Goal: Ask a question: Seek information or help from site administrators or community

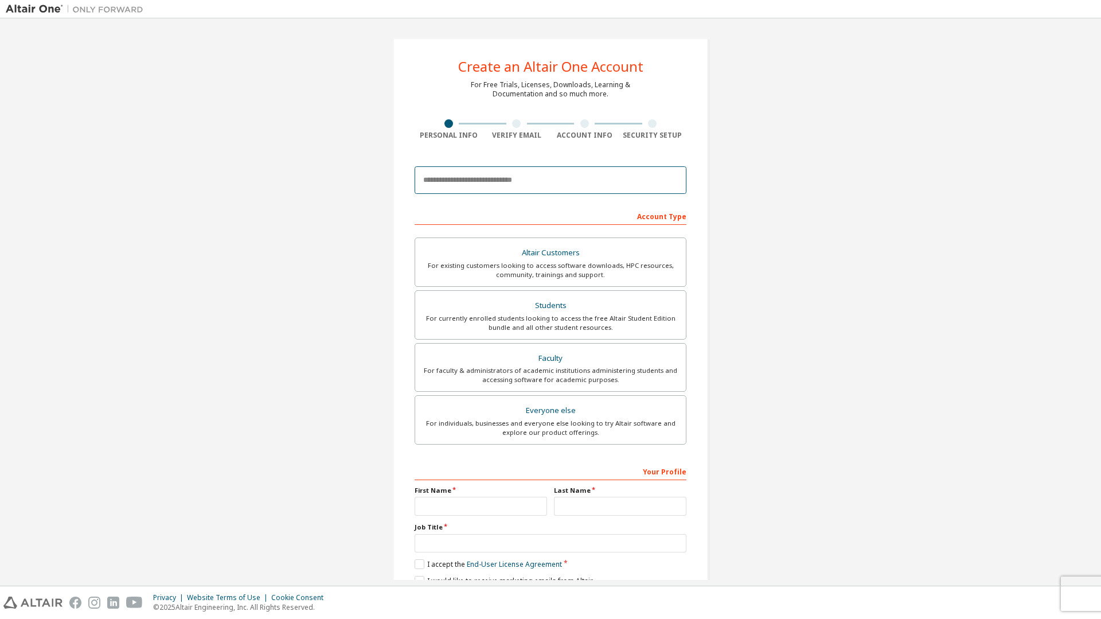
click at [537, 178] on input "email" at bounding box center [550, 180] width 272 height 28
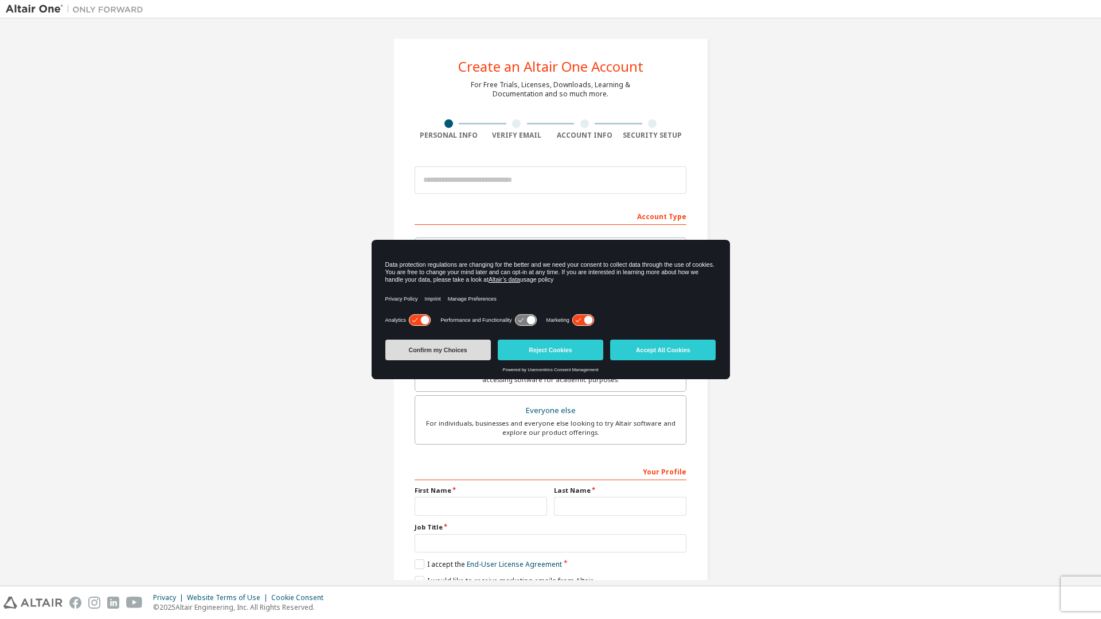
click at [443, 359] on button "Confirm my Choices" at bounding box center [437, 349] width 105 height 21
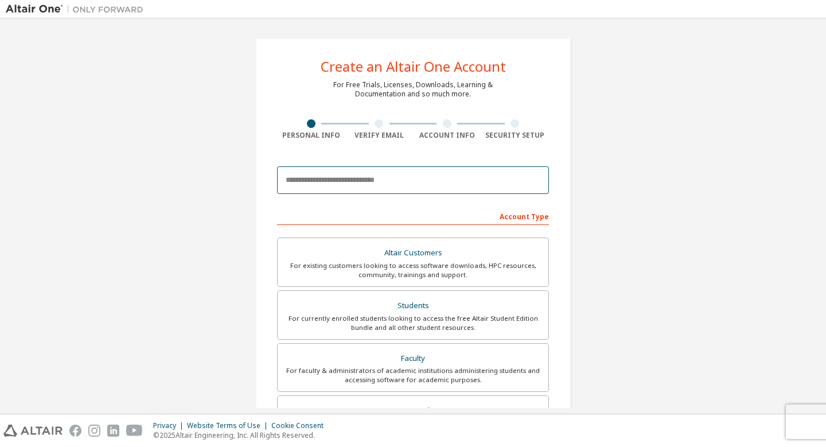
click at [419, 174] on input "email" at bounding box center [413, 180] width 272 height 28
type input "**********"
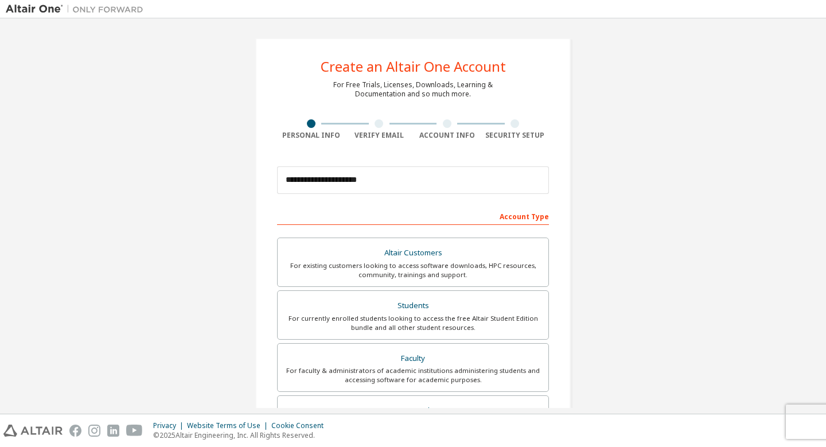
click at [166, 225] on div "**********" at bounding box center [413, 327] width 814 height 607
click at [44, 9] on img at bounding box center [77, 8] width 143 height 11
click at [11, 14] on img at bounding box center [77, 8] width 143 height 11
click at [42, 418] on div "Privacy Website Terms of Use Cookie Consent © 2025 Altair Engineering, Inc. All…" at bounding box center [413, 430] width 826 height 33
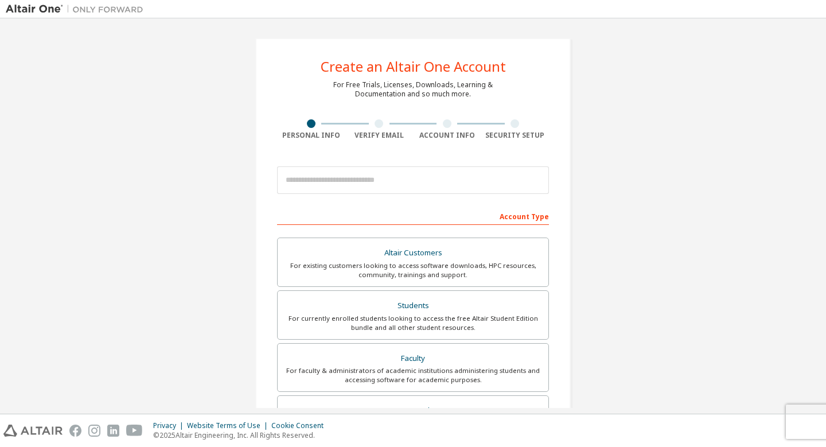
click at [40, 423] on div "Privacy Website Terms of Use Cookie Consent © 2025 Altair Engineering, Inc. All…" at bounding box center [413, 430] width 826 height 33
click at [38, 428] on img at bounding box center [32, 430] width 59 height 12
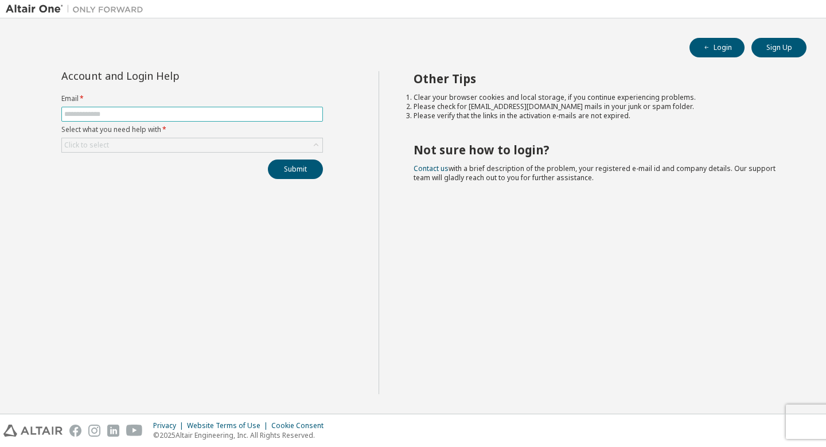
click at [229, 108] on span at bounding box center [191, 114] width 261 height 15
click at [231, 115] on input "text" at bounding box center [192, 114] width 256 height 9
type input "**********"
click at [170, 142] on div "Click to select" at bounding box center [192, 145] width 260 height 14
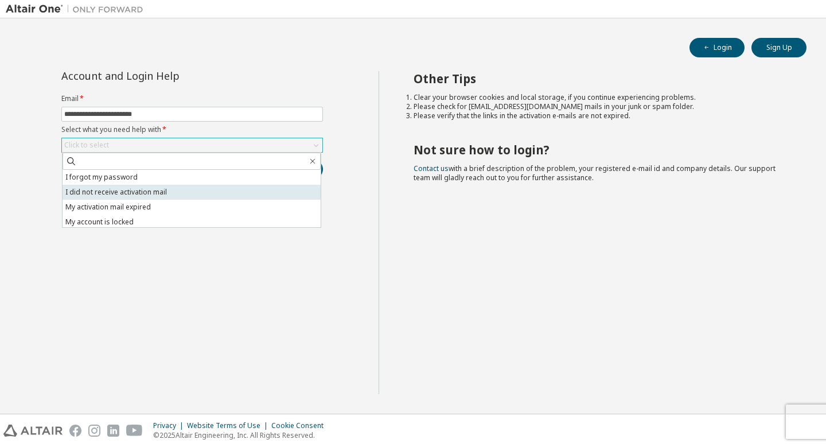
click at [174, 191] on li "I did not receive activation mail" at bounding box center [191, 192] width 258 height 15
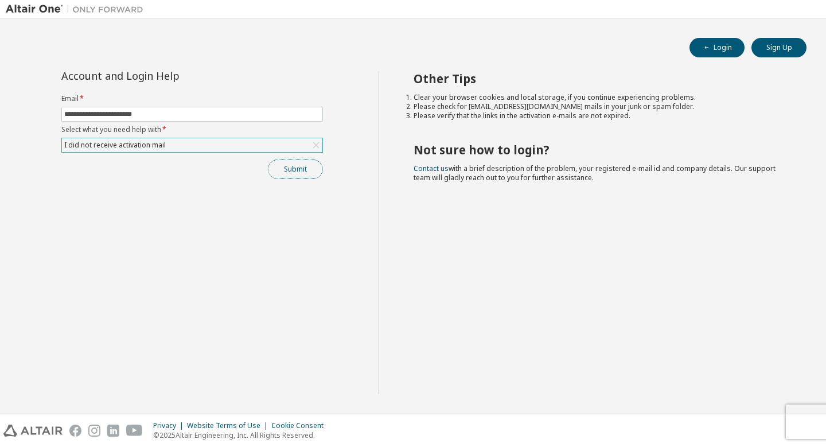
click at [293, 165] on button "Submit" at bounding box center [295, 168] width 55 height 19
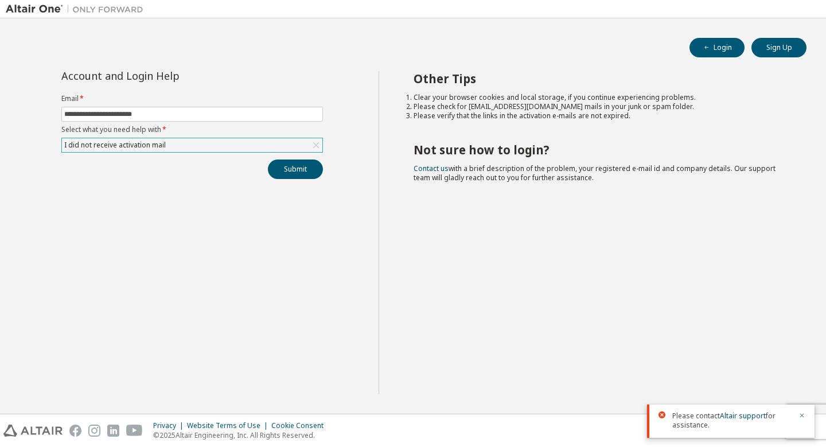
click at [456, 238] on div "Other Tips Clear your browser cookies and local storage, if you continue experi…" at bounding box center [599, 232] width 442 height 323
click at [222, 112] on input "**********" at bounding box center [192, 114] width 256 height 9
click at [397, 158] on div "Other Tips Clear your browser cookies and local storage, if you continue experi…" at bounding box center [599, 232] width 442 height 323
click at [248, 139] on div "I did not receive activation mail" at bounding box center [192, 145] width 260 height 14
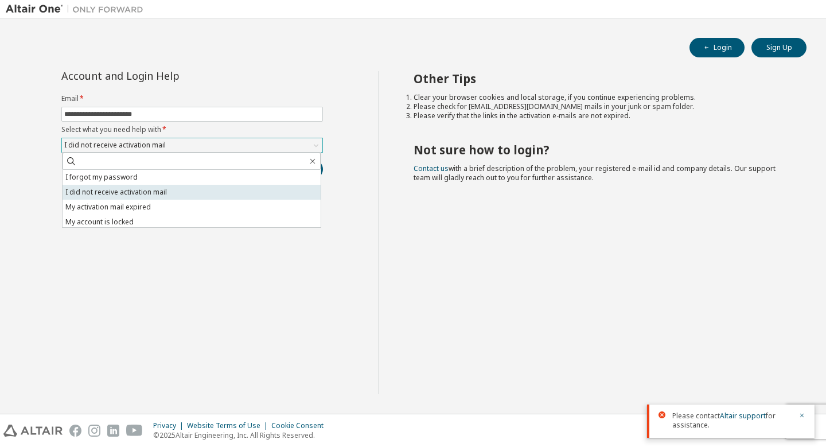
scroll to position [32, 0]
click at [175, 193] on li "My account is locked" at bounding box center [191, 189] width 258 height 15
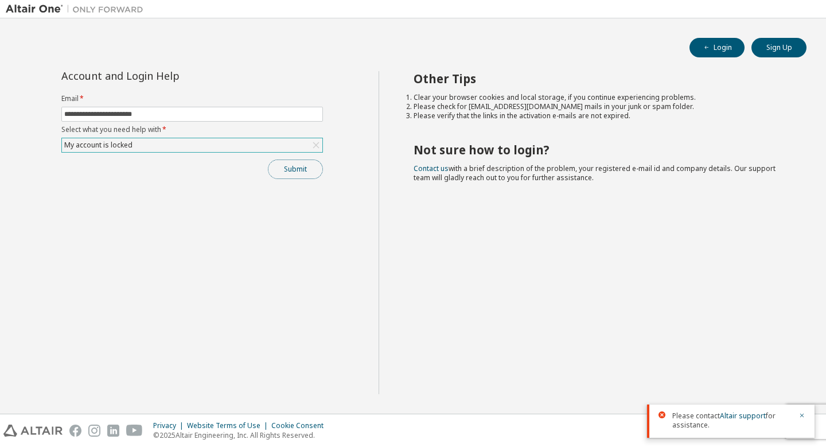
click at [275, 172] on button "Submit" at bounding box center [295, 168] width 55 height 19
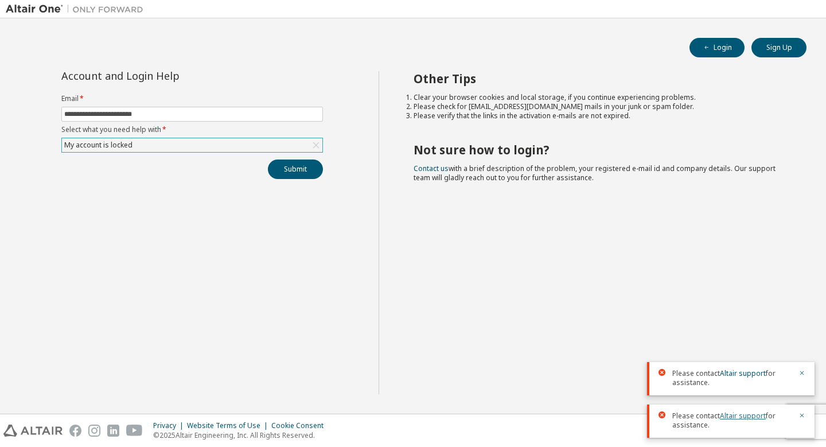
click at [737, 412] on link "Altair support" at bounding box center [742, 415] width 46 height 10
